Goal: Information Seeking & Learning: Learn about a topic

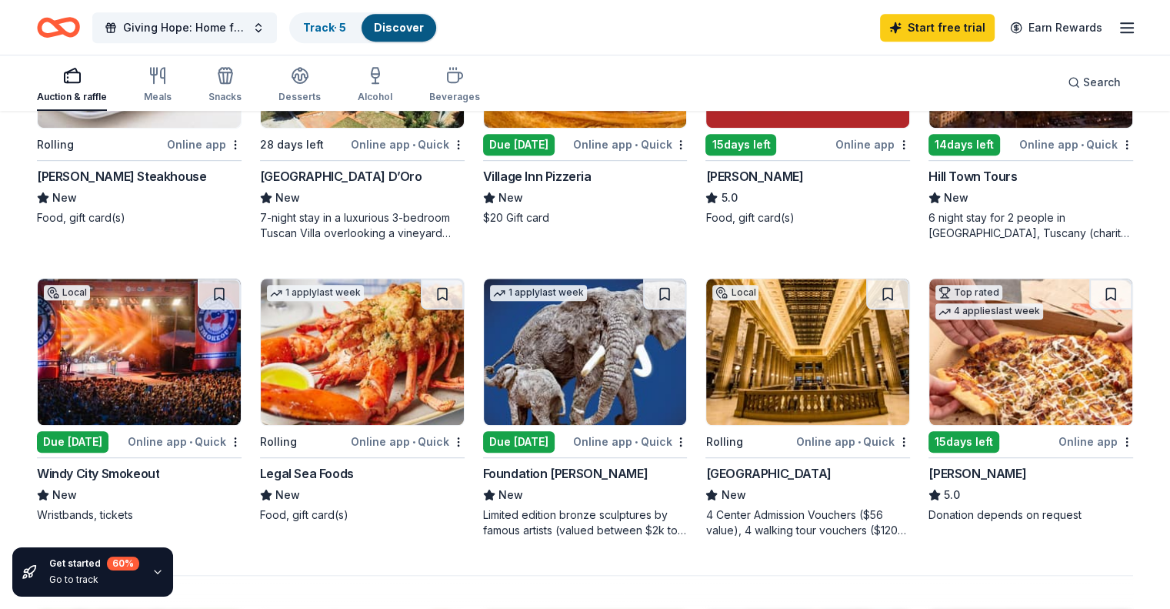
scroll to position [923, 0]
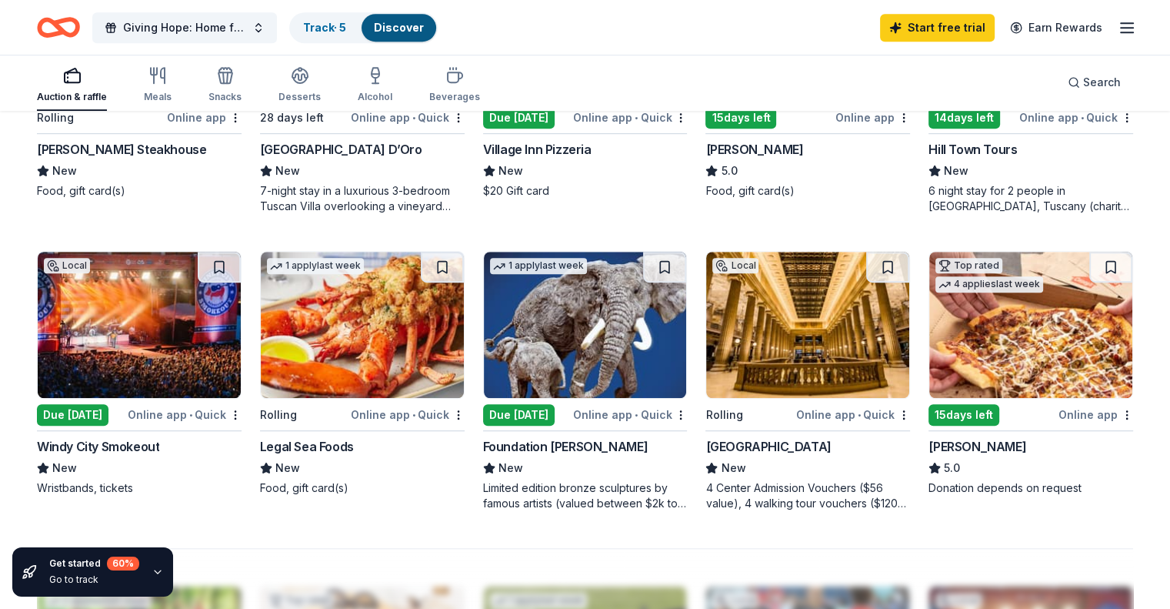
click at [139, 444] on div "Windy City Smokeout" at bounding box center [98, 446] width 122 height 18
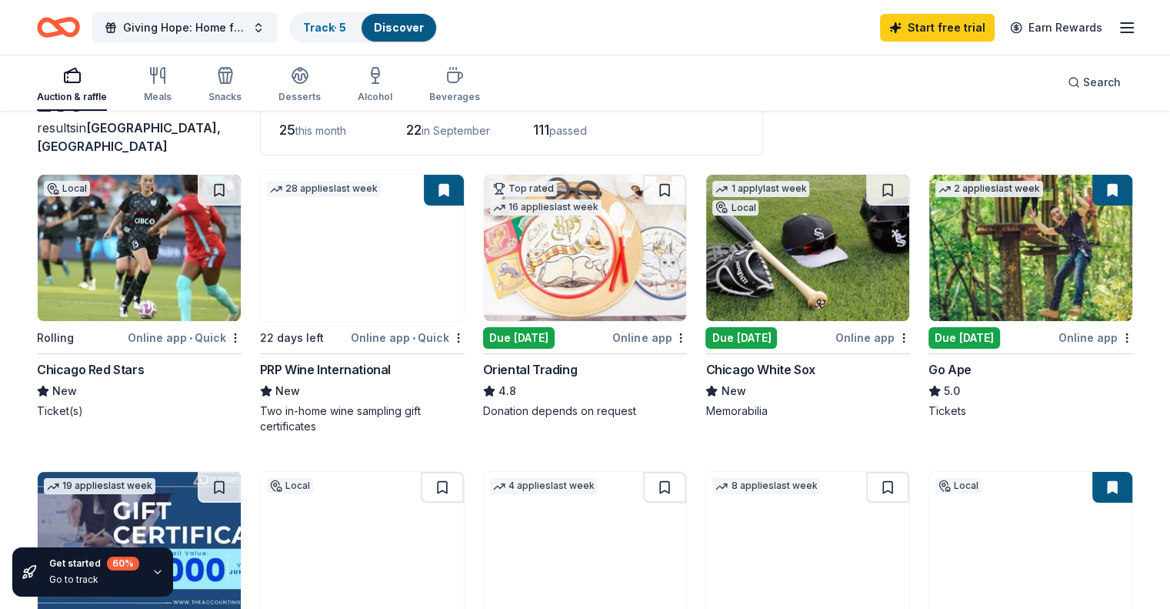
scroll to position [0, 0]
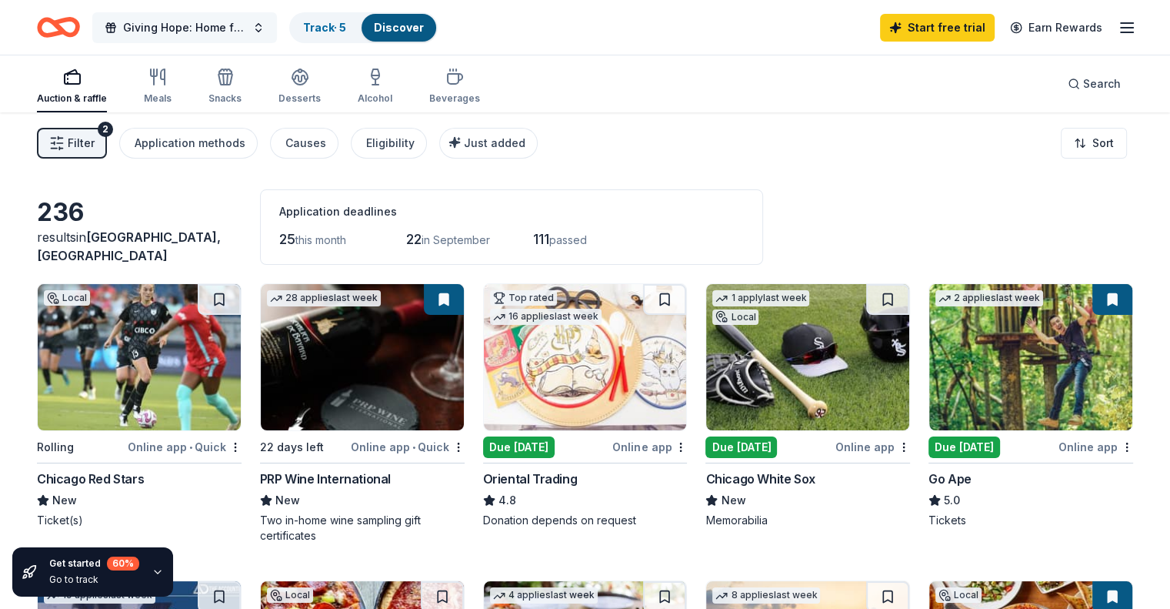
click at [245, 26] on span "Giving Hope: Home for the Harvest" at bounding box center [184, 27] width 123 height 18
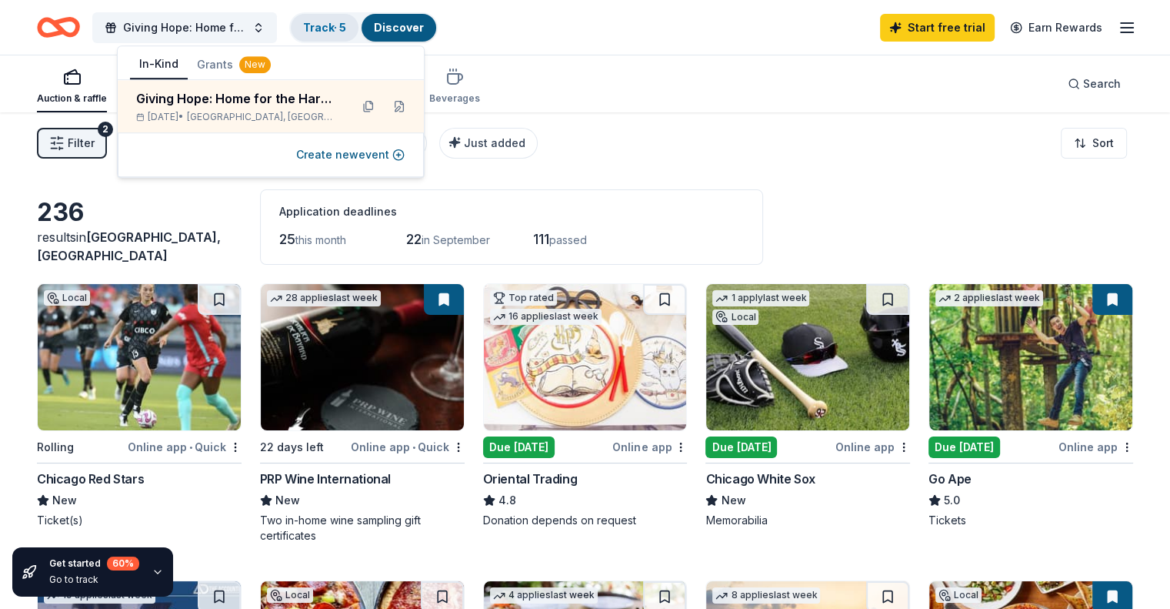
click at [342, 26] on link "Track · 5" at bounding box center [324, 27] width 43 height 13
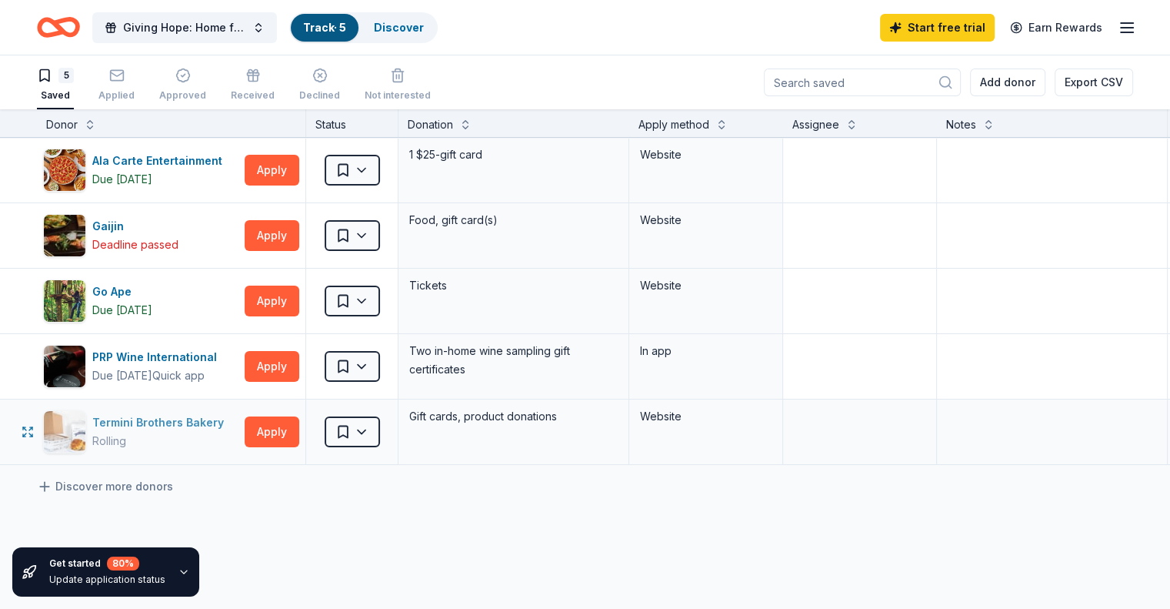
click at [192, 421] on div "Termini Brothers Bakery" at bounding box center [161, 422] width 138 height 18
click at [422, 24] on link "Discover" at bounding box center [399, 27] width 50 height 13
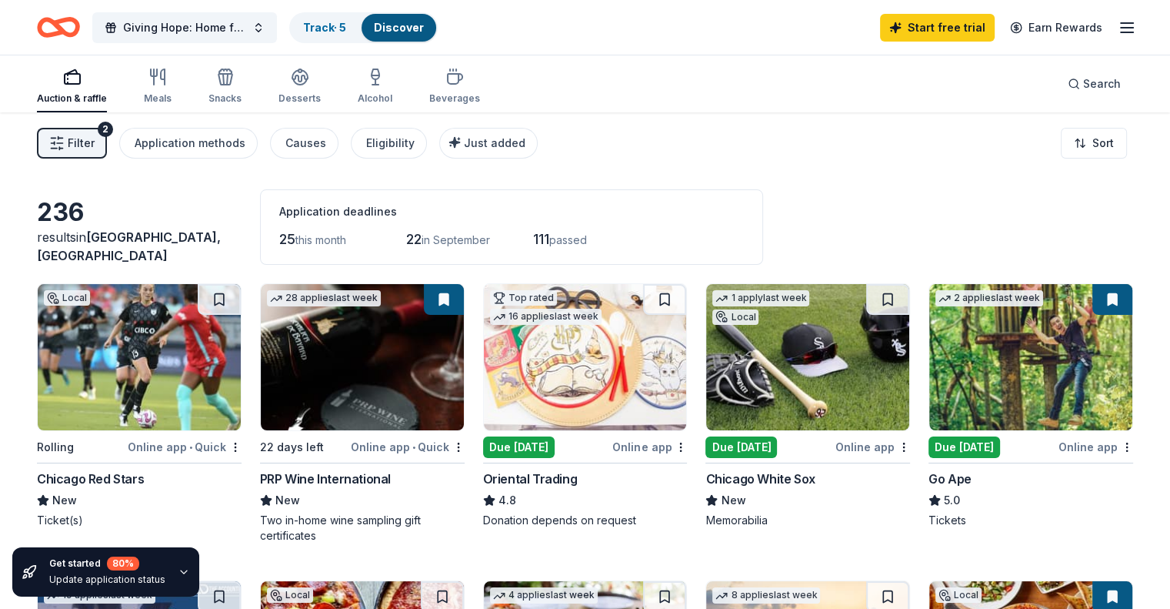
click at [1118, 24] on icon "button" at bounding box center [1127, 27] width 18 height 18
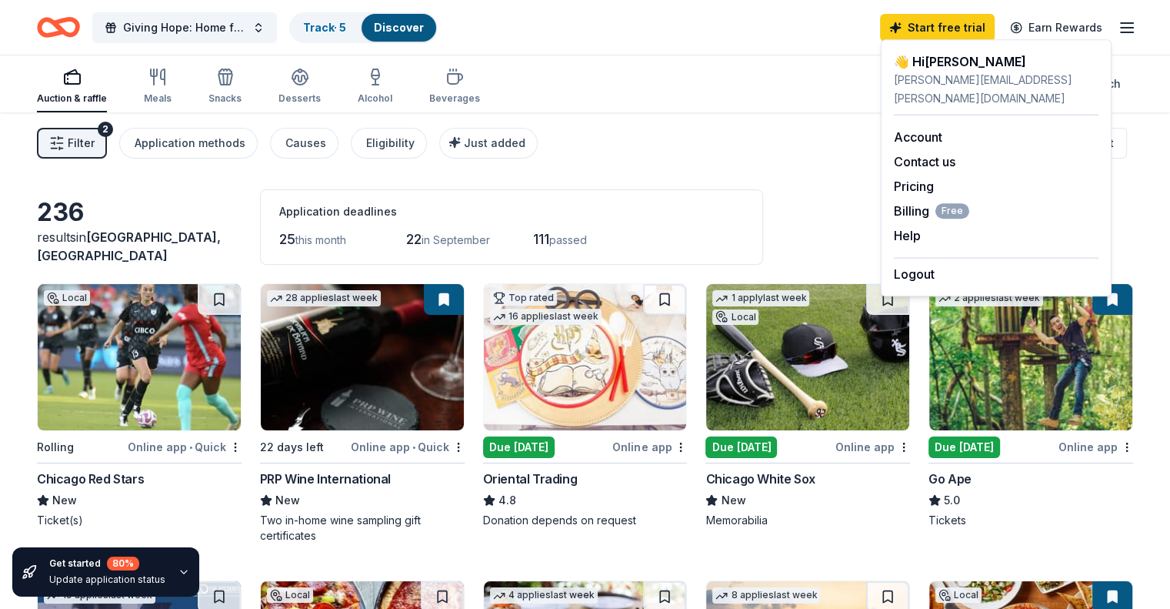
click at [783, 82] on div "Auction & raffle Meals Snacks Desserts Alcohol Beverages Search" at bounding box center [585, 83] width 1097 height 57
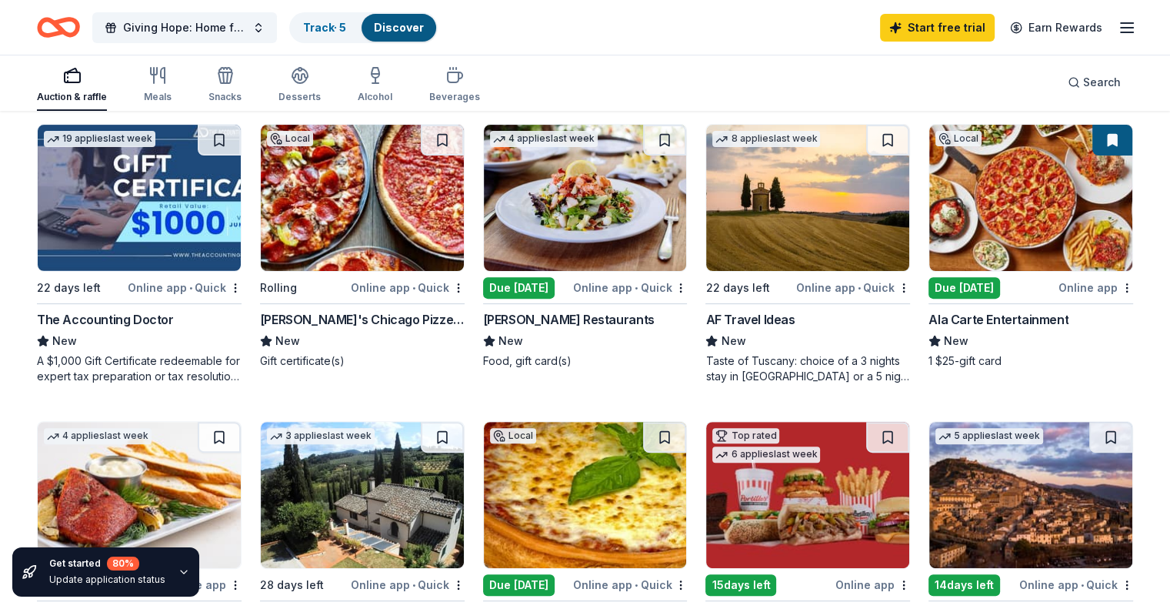
scroll to position [462, 0]
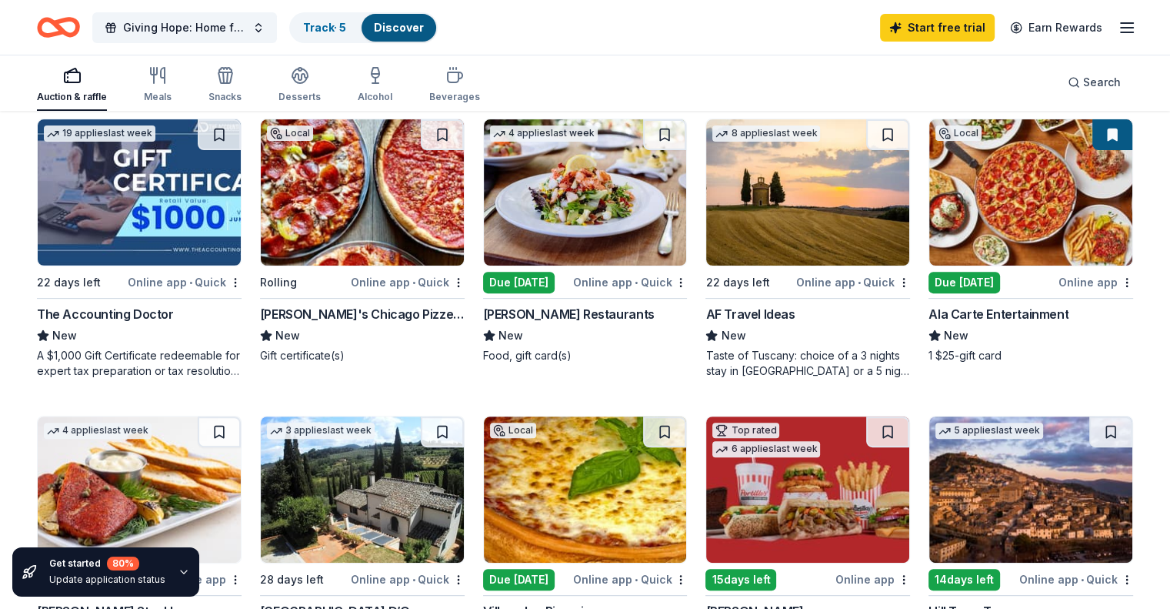
click at [135, 316] on div "The Accounting Doctor" at bounding box center [105, 314] width 137 height 18
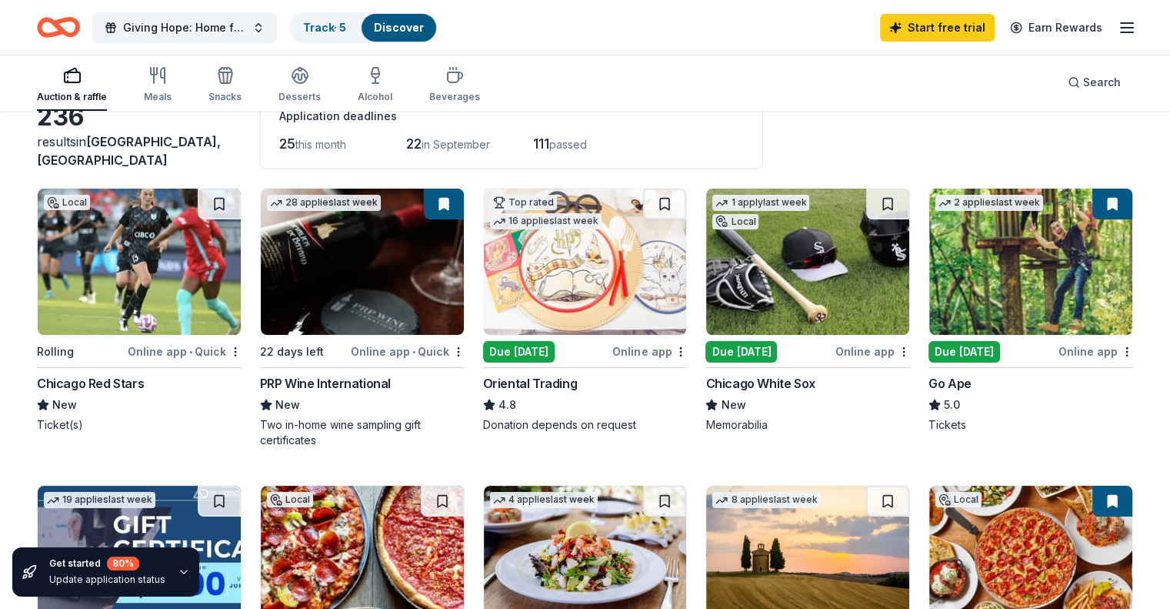
scroll to position [0, 0]
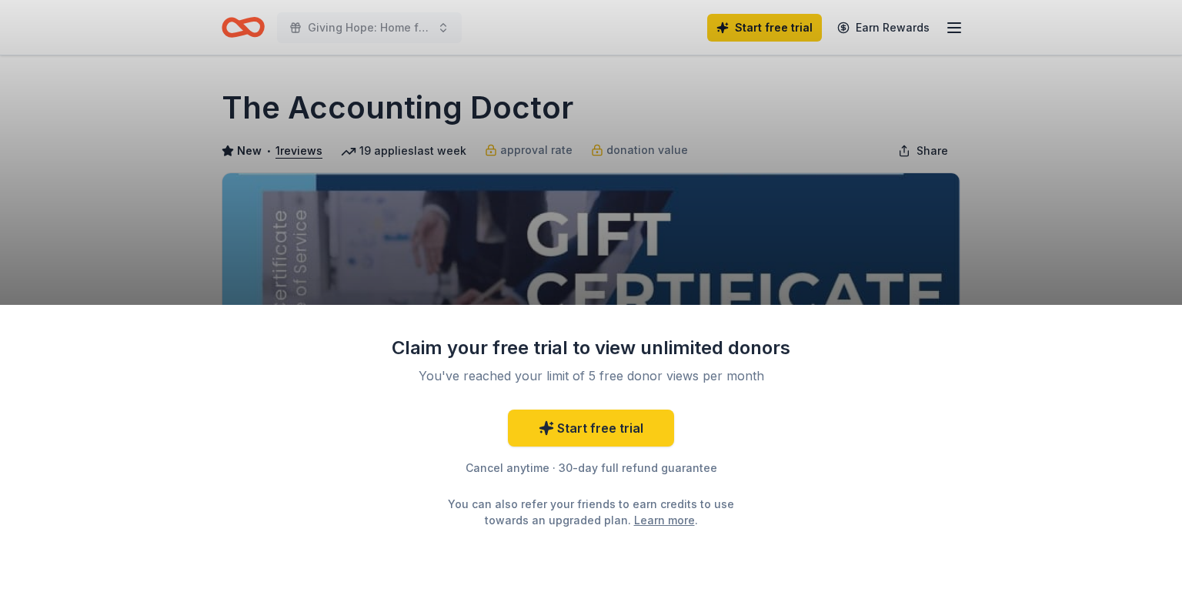
click at [997, 242] on div "Claim your free trial to view unlimited donors You've reached your limit of 5 f…" at bounding box center [591, 304] width 1182 height 609
